Goal: Task Accomplishment & Management: Complete application form

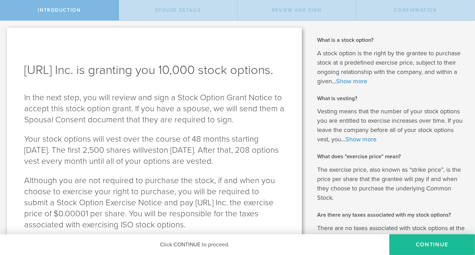
scroll to position [67, 0]
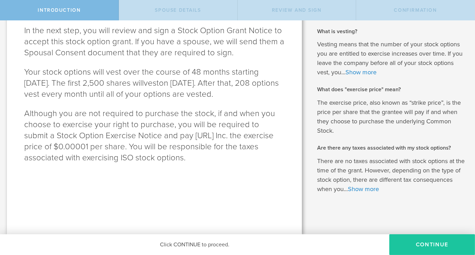
click at [404, 247] on button "Continue" at bounding box center [432, 244] width 86 height 21
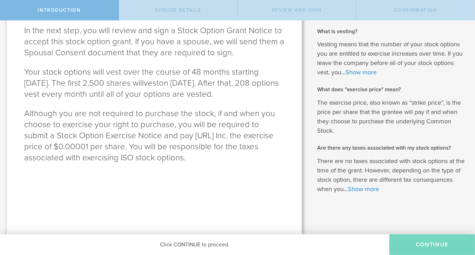
scroll to position [0, 0]
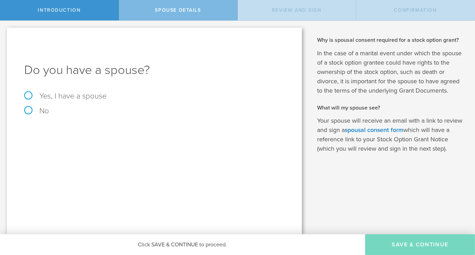
click at [43, 111] on label "No" at bounding box center [36, 110] width 25 height 9
click at [4, 32] on input "No" at bounding box center [2, 26] width 4 height 11
radio input "true"
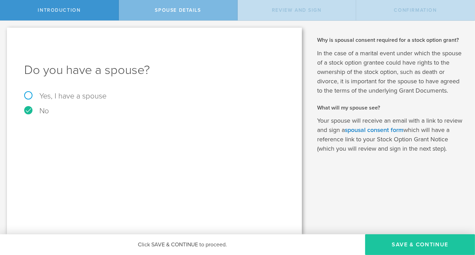
click at [390, 243] on button "Save & Continue" at bounding box center [420, 244] width 110 height 21
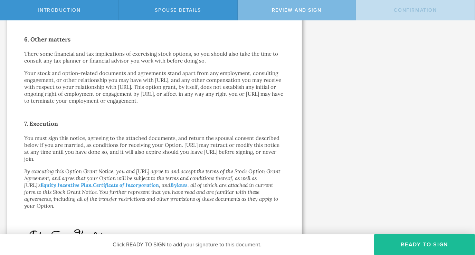
scroll to position [572, 0]
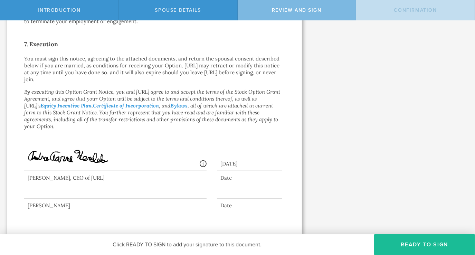
click at [49, 199] on div at bounding box center [154, 186] width 260 height 31
click at [44, 197] on div at bounding box center [115, 185] width 182 height 28
click at [38, 195] on div at bounding box center [115, 185] width 182 height 28
click at [238, 194] on div at bounding box center [249, 193] width 65 height 11
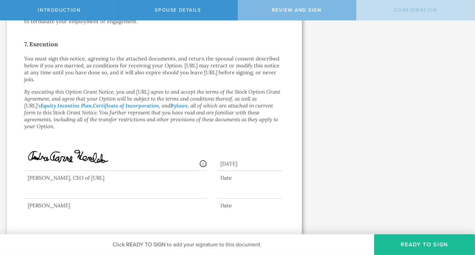
click at [219, 192] on div at bounding box center [249, 193] width 65 height 11
click at [236, 201] on div at bounding box center [154, 186] width 260 height 31
click at [225, 192] on div at bounding box center [249, 193] width 65 height 11
click at [224, 205] on div "Date" at bounding box center [249, 205] width 65 height 7
click at [222, 193] on div at bounding box center [249, 193] width 65 height 11
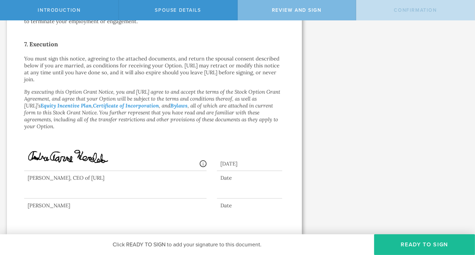
click at [222, 193] on div at bounding box center [249, 193] width 65 height 11
click at [102, 195] on div at bounding box center [115, 185] width 182 height 28
click at [64, 190] on div at bounding box center [115, 185] width 182 height 28
click at [408, 243] on button "Ready to Sign" at bounding box center [424, 244] width 101 height 21
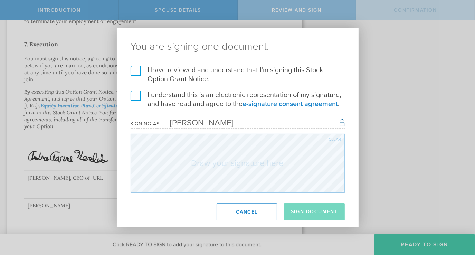
click at [135, 68] on label "I have reviewed and understand that I'm signing this Stock Option Grant Notice." at bounding box center [238, 75] width 214 height 18
click at [0, 0] on input "I have reviewed and understand that I'm signing this Stock Option Grant Notice." at bounding box center [0, 0] width 0 height 0
click at [137, 96] on label "I understand this is an electronic representation of my signature, and have rea…" at bounding box center [238, 99] width 214 height 18
click at [0, 0] on input "I understand this is an electronic representation of my signature, and have rea…" at bounding box center [0, 0] width 0 height 0
click at [332, 141] on div "Clear" at bounding box center [335, 139] width 12 height 4
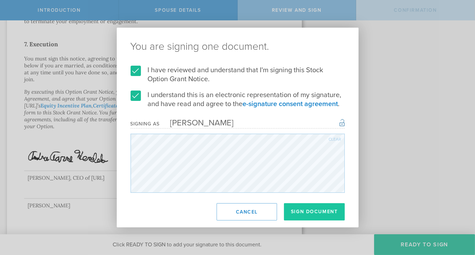
click at [305, 210] on button "Sign Document" at bounding box center [314, 211] width 61 height 17
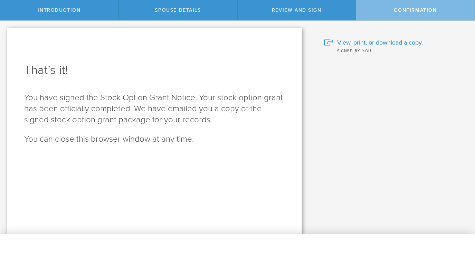
scroll to position [0, 0]
